Goal: Task Accomplishment & Management: Manage account settings

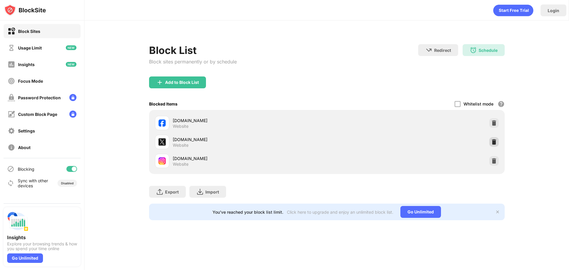
click at [497, 141] on div at bounding box center [493, 141] width 9 height 9
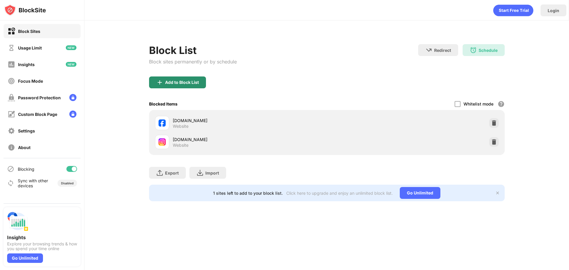
click at [180, 82] on div "Add to Block List" at bounding box center [182, 82] width 34 height 5
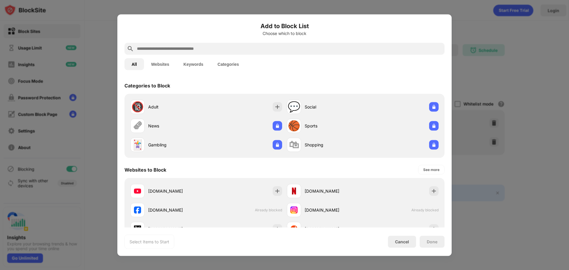
click at [188, 48] on input "text" at bounding box center [289, 48] width 306 height 7
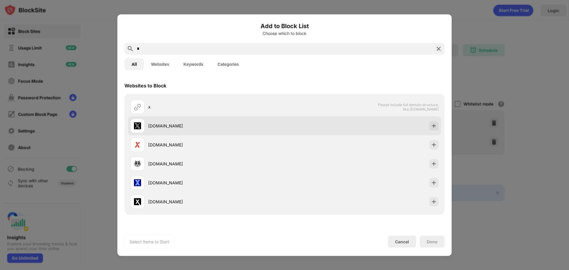
type input "*"
click at [431, 127] on img at bounding box center [434, 126] width 6 height 6
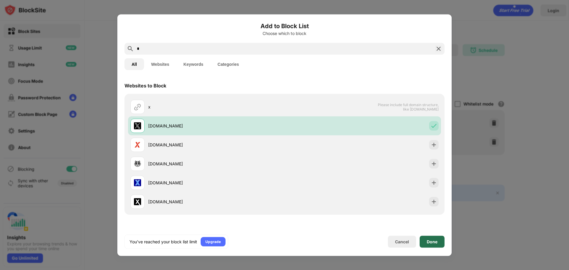
click at [437, 242] on div "Done" at bounding box center [432, 241] width 11 height 5
